Goal: Information Seeking & Learning: Learn about a topic

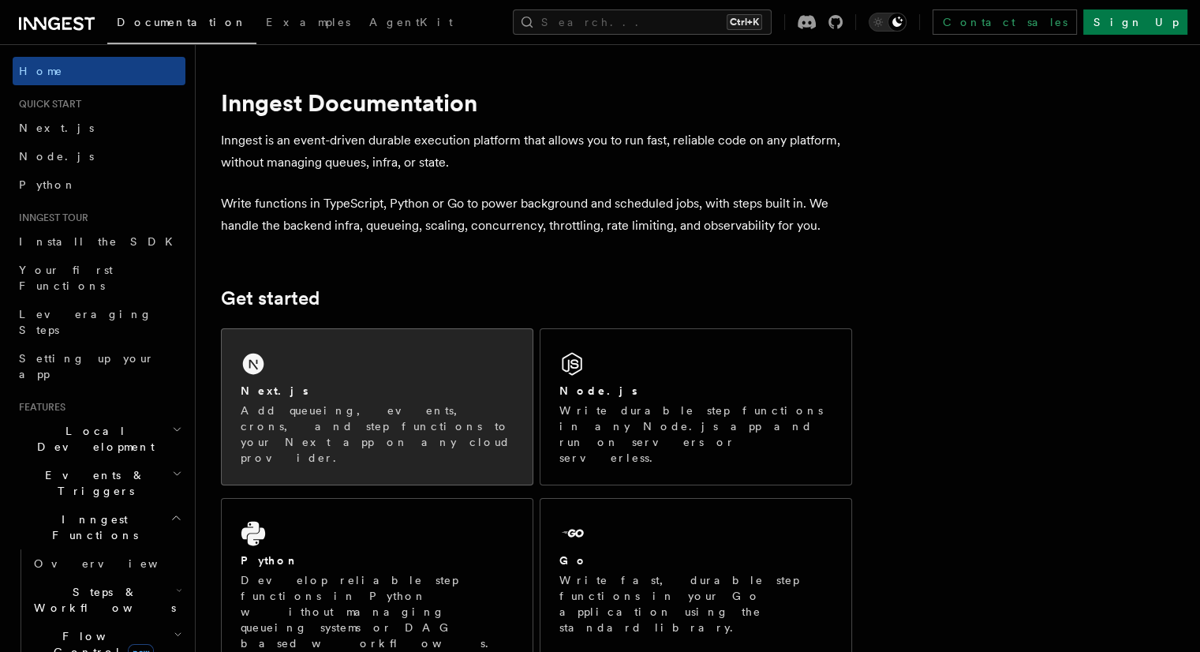
click at [443, 360] on div "Next.js Add queueing, events, crons, and step functions to your Next app on any…" at bounding box center [377, 406] width 311 height 155
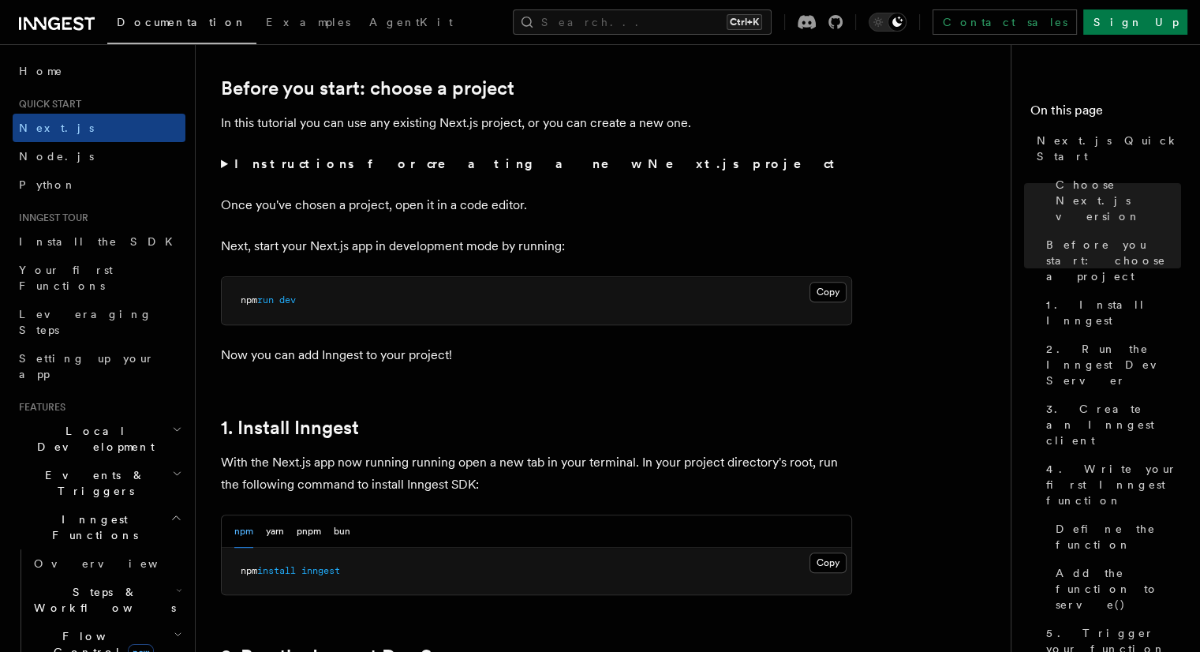
scroll to position [841, 0]
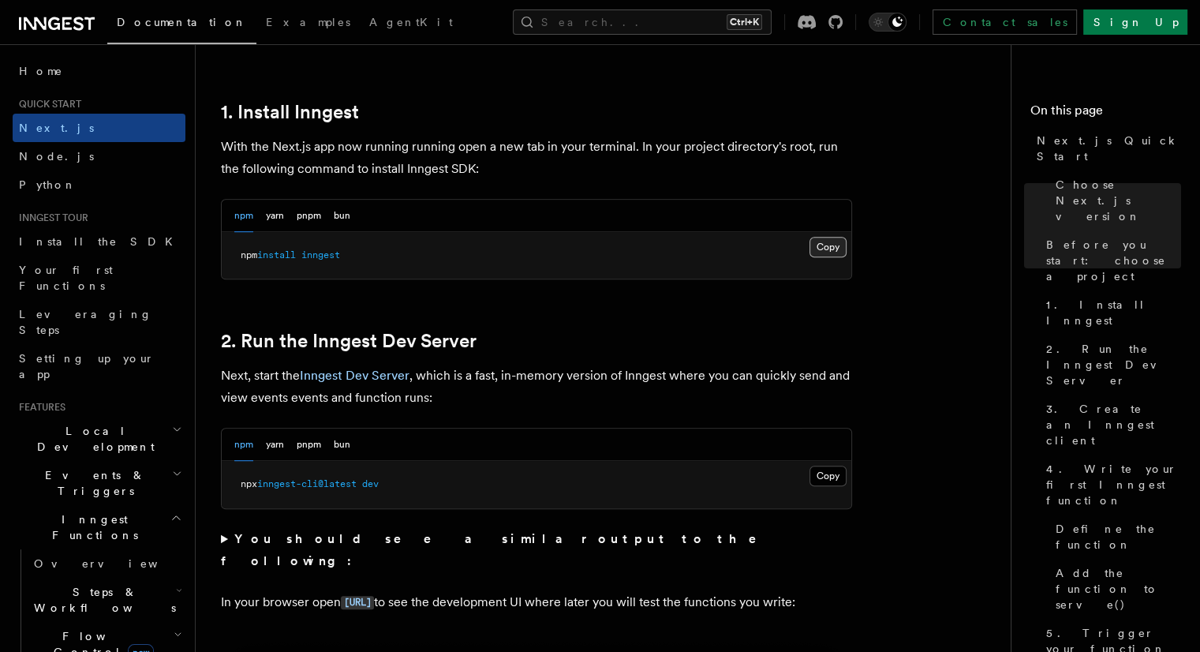
click at [825, 250] on button "Copy Copied" at bounding box center [828, 247] width 37 height 21
click at [821, 470] on button "Copy Copied" at bounding box center [828, 476] width 37 height 21
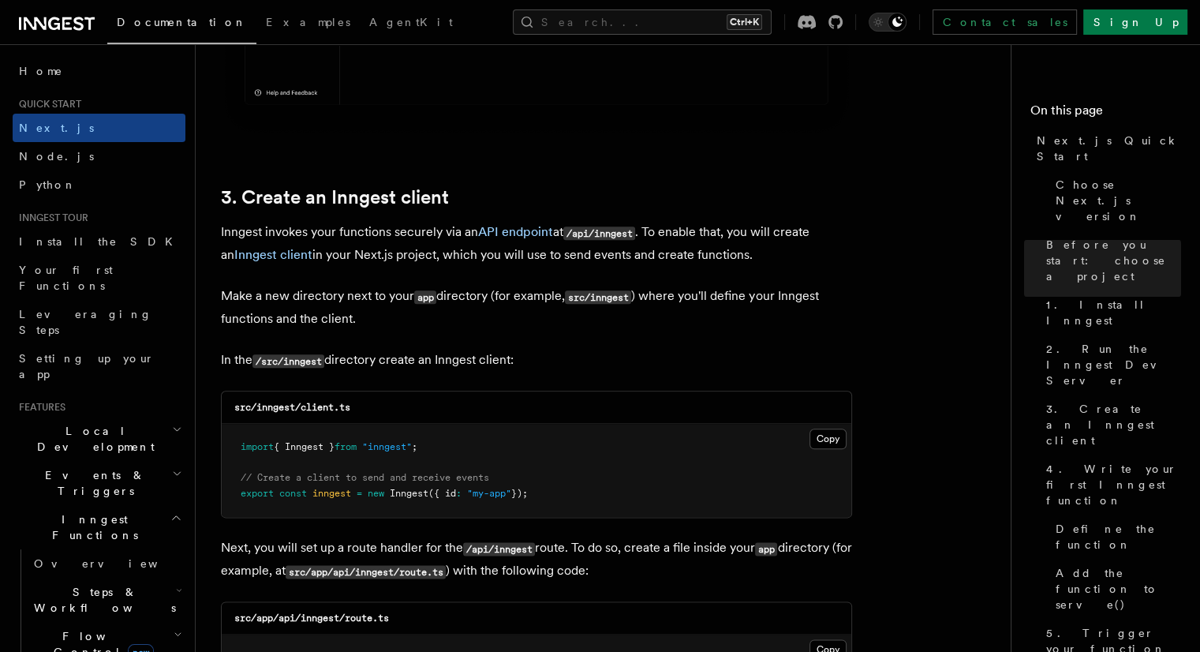
scroll to position [1788, 0]
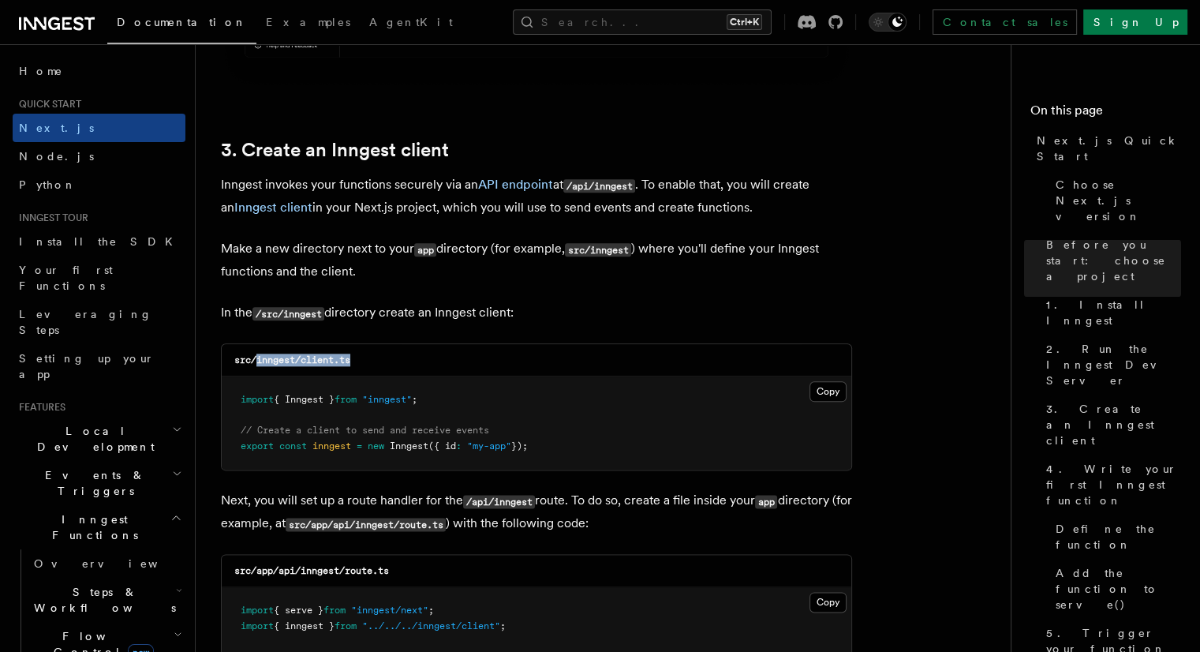
drag, startPoint x: 258, startPoint y: 360, endPoint x: 374, endPoint y: 361, distance: 116.0
click at [374, 361] on div "src/inngest/client.ts" at bounding box center [537, 360] width 630 height 32
copy code "inngest/client.ts"
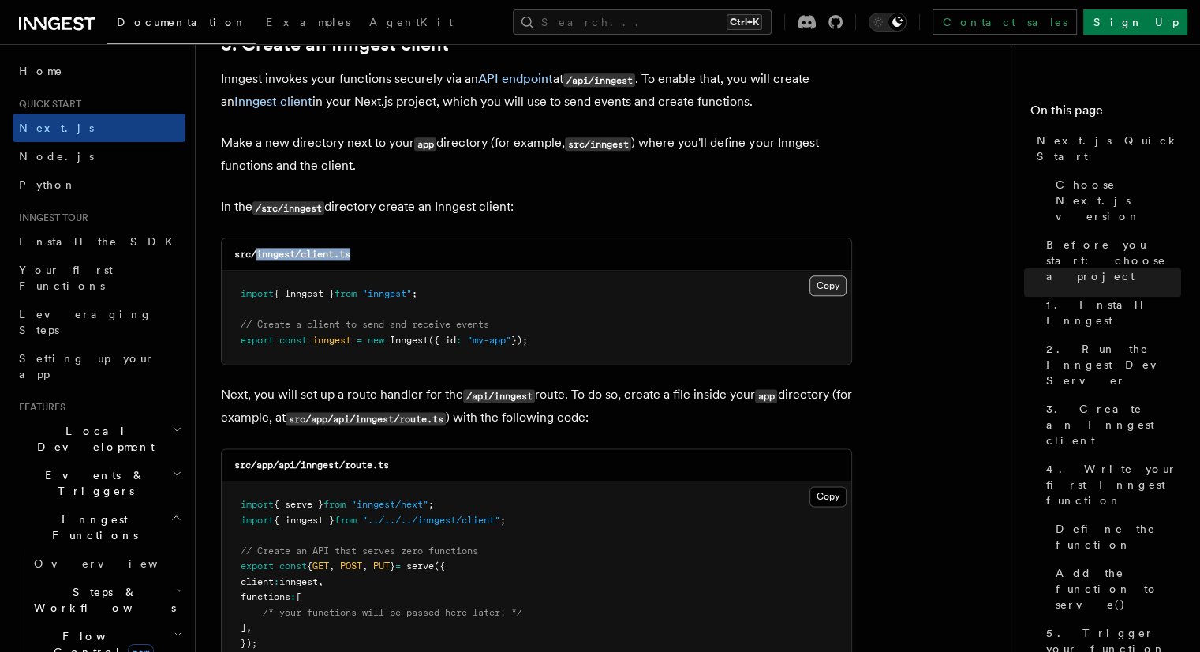
click at [833, 285] on button "Copy Copied" at bounding box center [828, 285] width 37 height 21
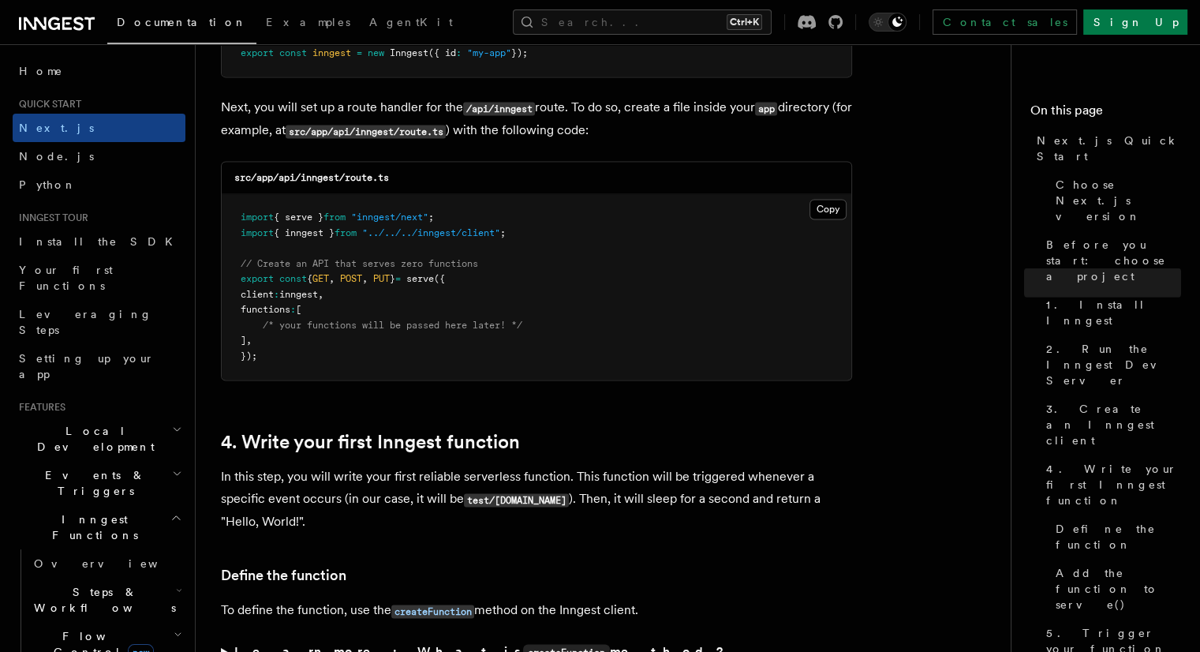
scroll to position [2209, 0]
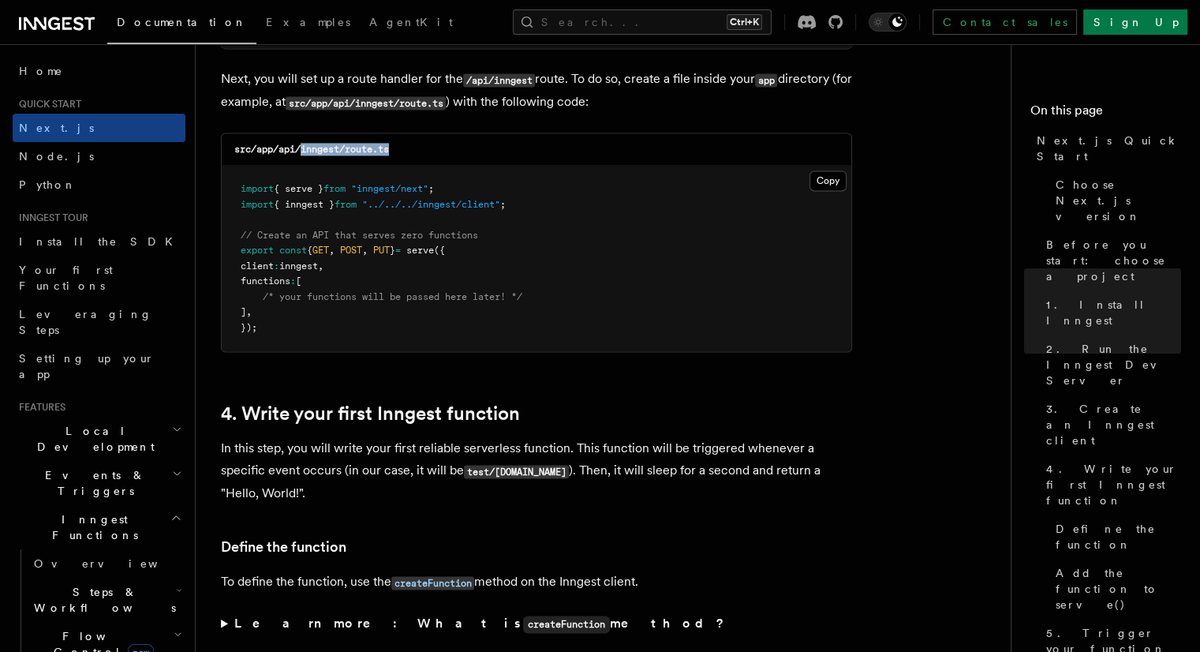
drag, startPoint x: 301, startPoint y: 149, endPoint x: 401, endPoint y: 158, distance: 100.6
click at [401, 158] on div "src/app/api/inngest/route.ts" at bounding box center [537, 149] width 630 height 32
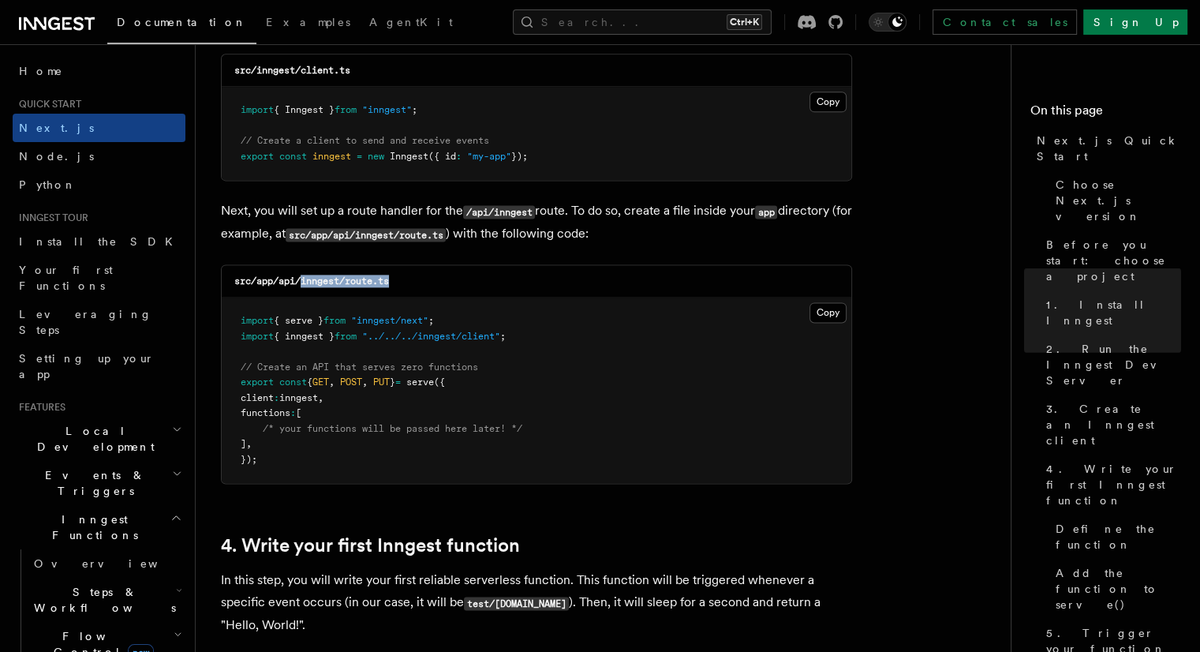
scroll to position [1999, 0]
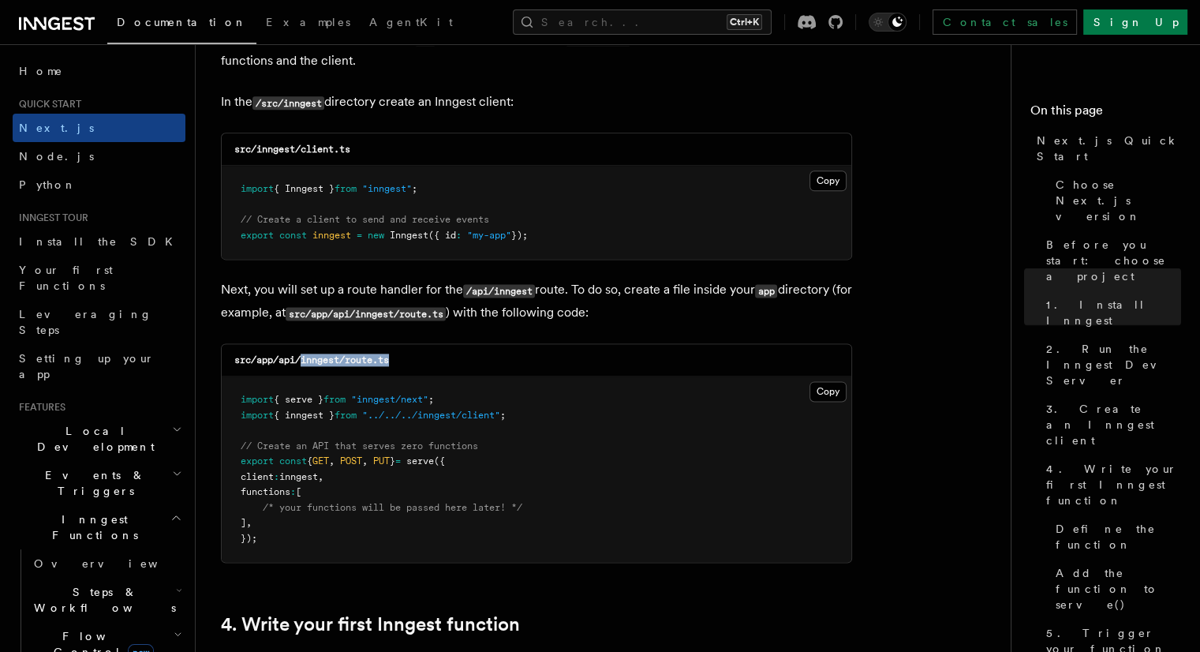
copy code "inngest/route.ts"
click at [824, 390] on button "Copy Copied" at bounding box center [828, 391] width 37 height 21
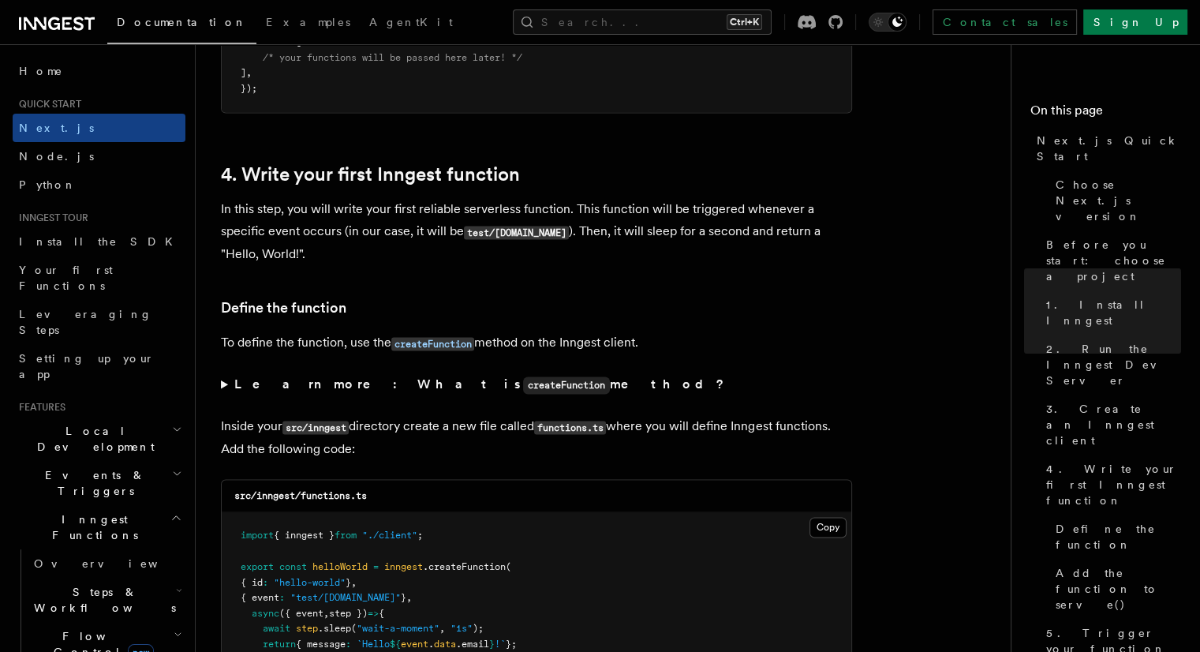
scroll to position [2525, 0]
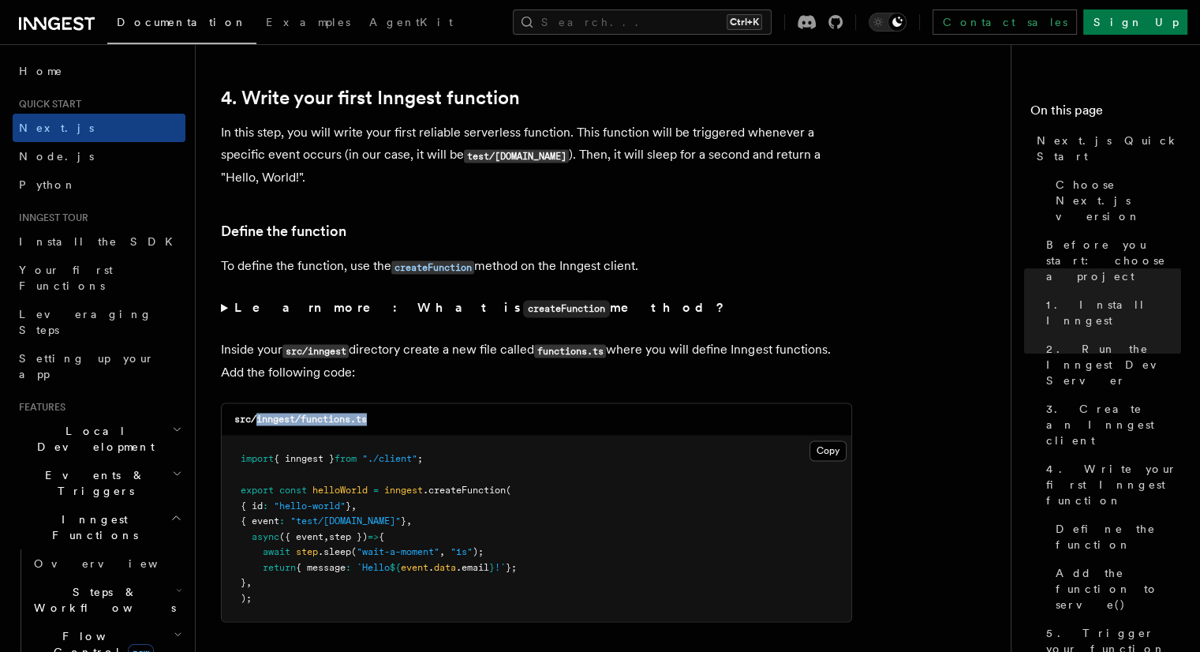
drag, startPoint x: 256, startPoint y: 424, endPoint x: 395, endPoint y: 407, distance: 139.9
click at [395, 407] on div "src/inngest/functions.ts" at bounding box center [537, 419] width 630 height 32
click at [397, 414] on div "src/inngest/functions.ts" at bounding box center [537, 419] width 630 height 32
drag, startPoint x: 302, startPoint y: 424, endPoint x: 398, endPoint y: 421, distance: 95.5
click at [398, 421] on div "src/inngest/functions.ts" at bounding box center [537, 419] width 630 height 32
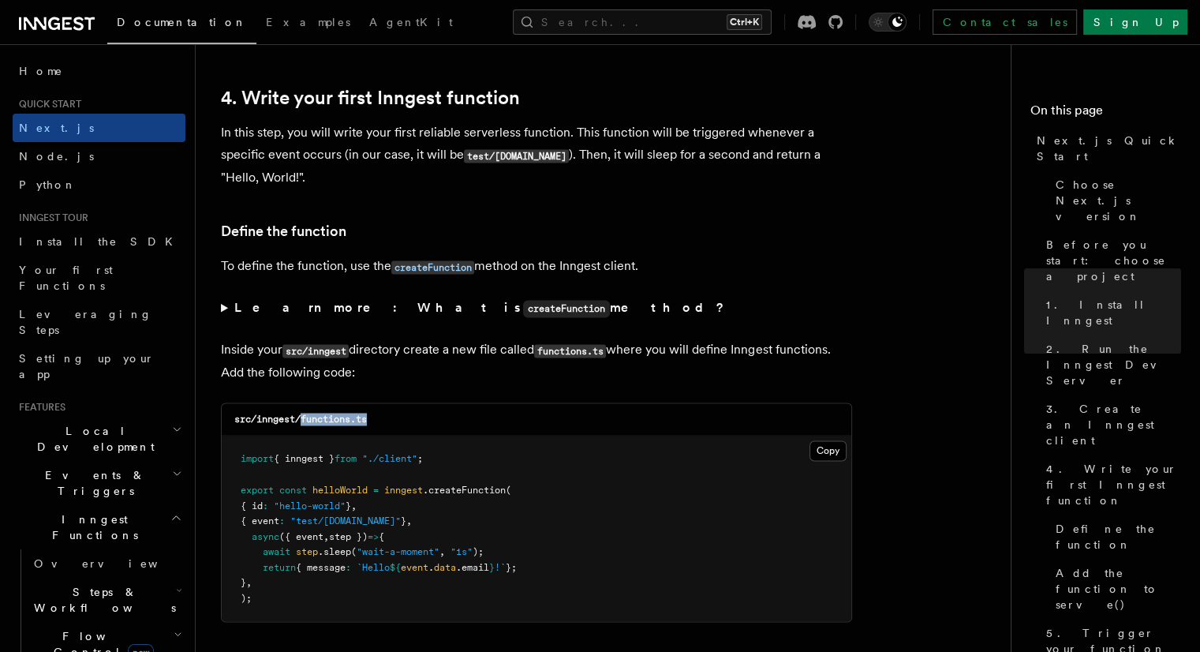
copy code "functions.ts"
click at [817, 455] on button "Copy Copied" at bounding box center [828, 450] width 37 height 21
